Goal: Navigation & Orientation: Find specific page/section

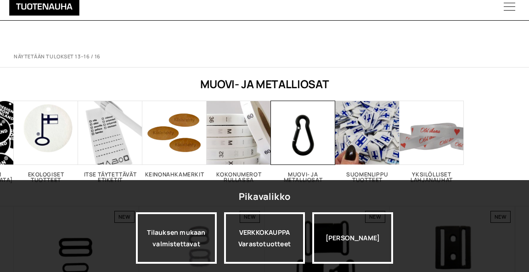
scroll to position [179, 0]
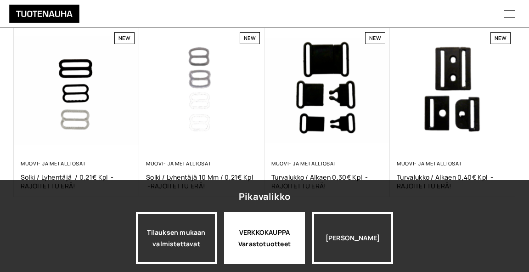
click at [241, 227] on div "VERKKOKAUPPA Varastotuotteet" at bounding box center [264, 237] width 81 height 51
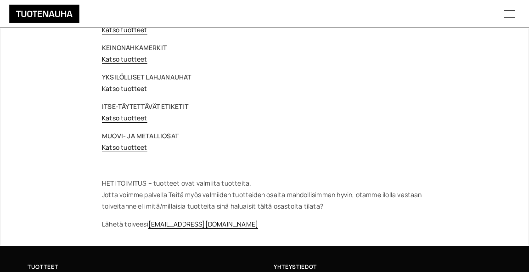
scroll to position [199, 0]
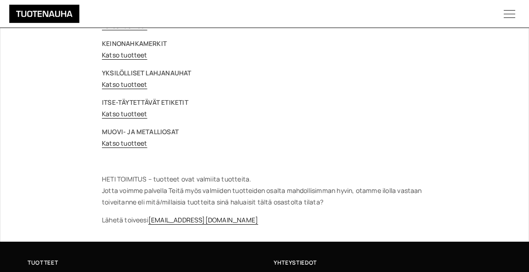
click at [123, 140] on link "Katso tuotteet" at bounding box center [124, 143] width 45 height 9
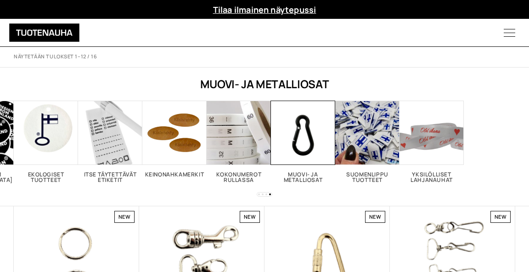
click at [302, 173] on h2 "Muovi- ja metalliosat 17" at bounding box center [303, 177] width 64 height 11
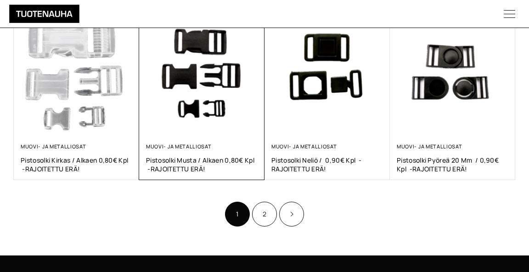
scroll to position [536, 0]
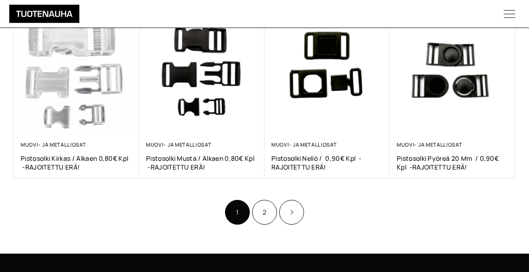
click at [287, 208] on link "Product Pagination" at bounding box center [291, 212] width 25 height 25
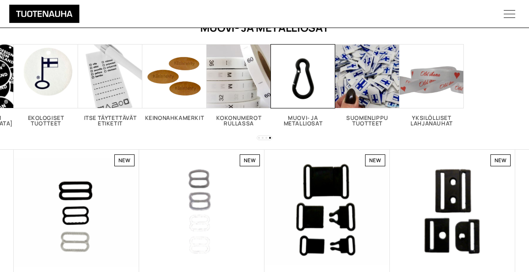
scroll to position [55, 0]
